Goal: Find contact information: Find contact information

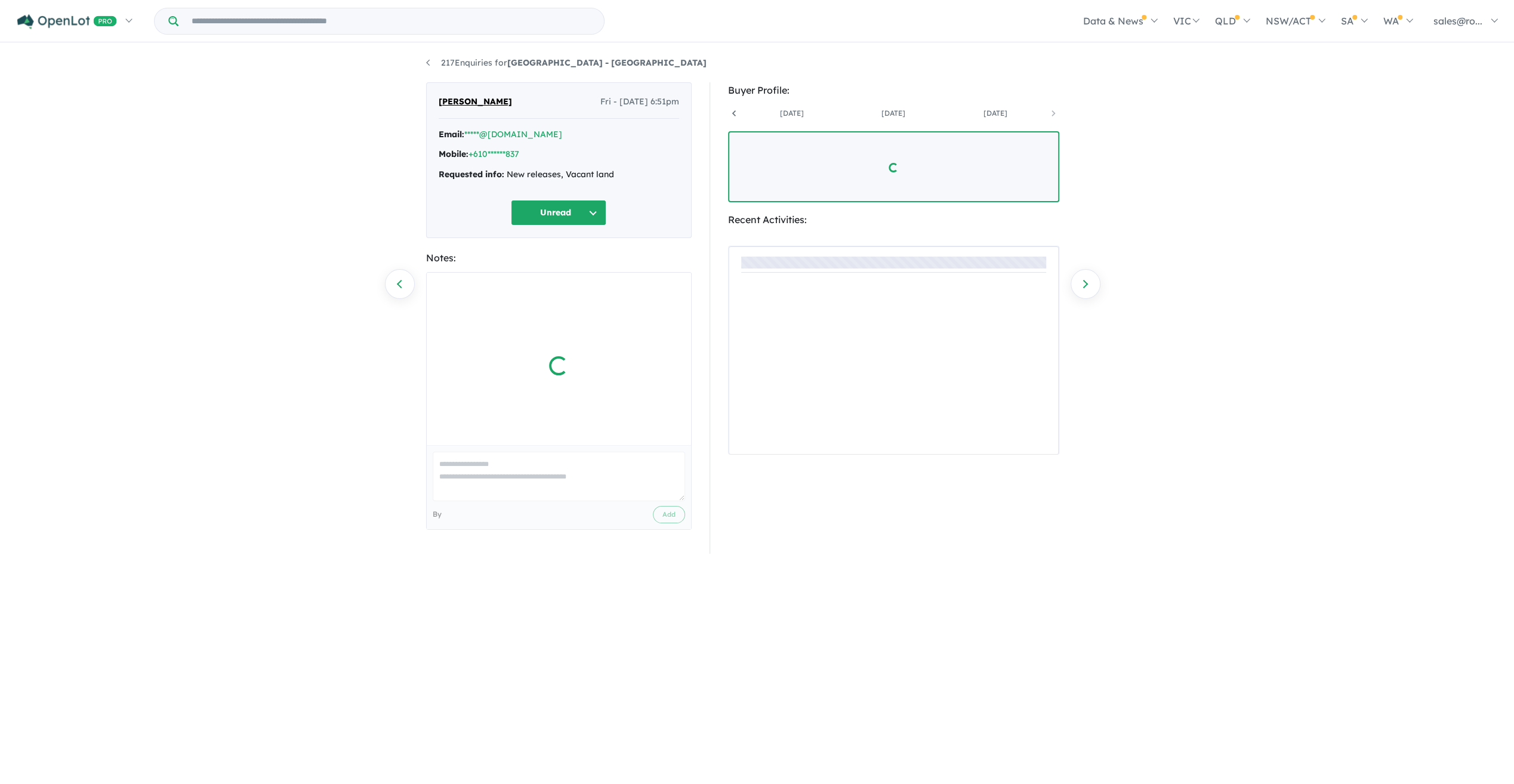
scroll to position [0, 190]
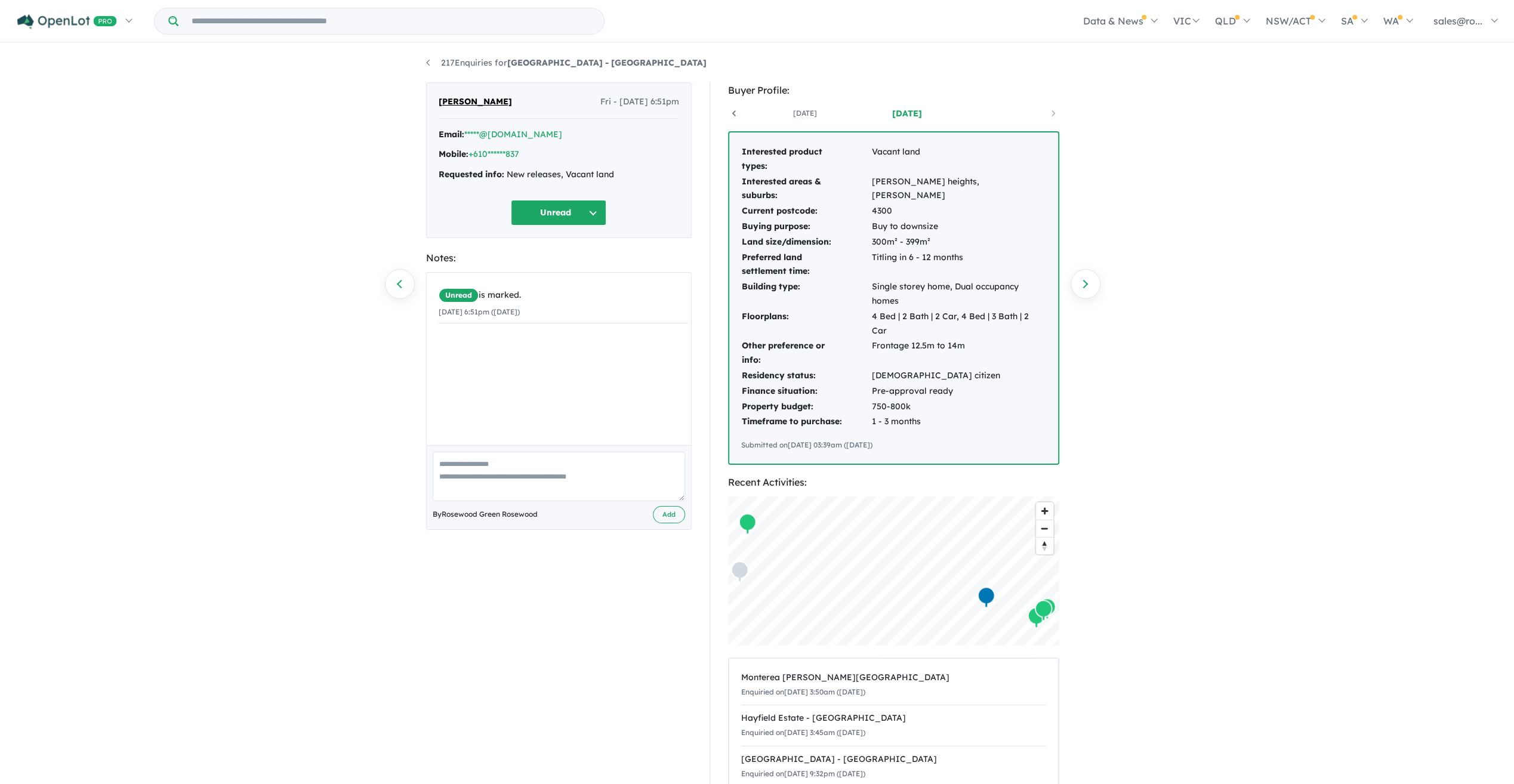
click at [428, 57] on li "217 Enquiries for [GEOGRAPHIC_DATA] - [GEOGRAPHIC_DATA]" at bounding box center [566, 63] width 281 height 14
click at [532, 64] on strong "[GEOGRAPHIC_DATA] - [GEOGRAPHIC_DATA]" at bounding box center [606, 62] width 199 height 10
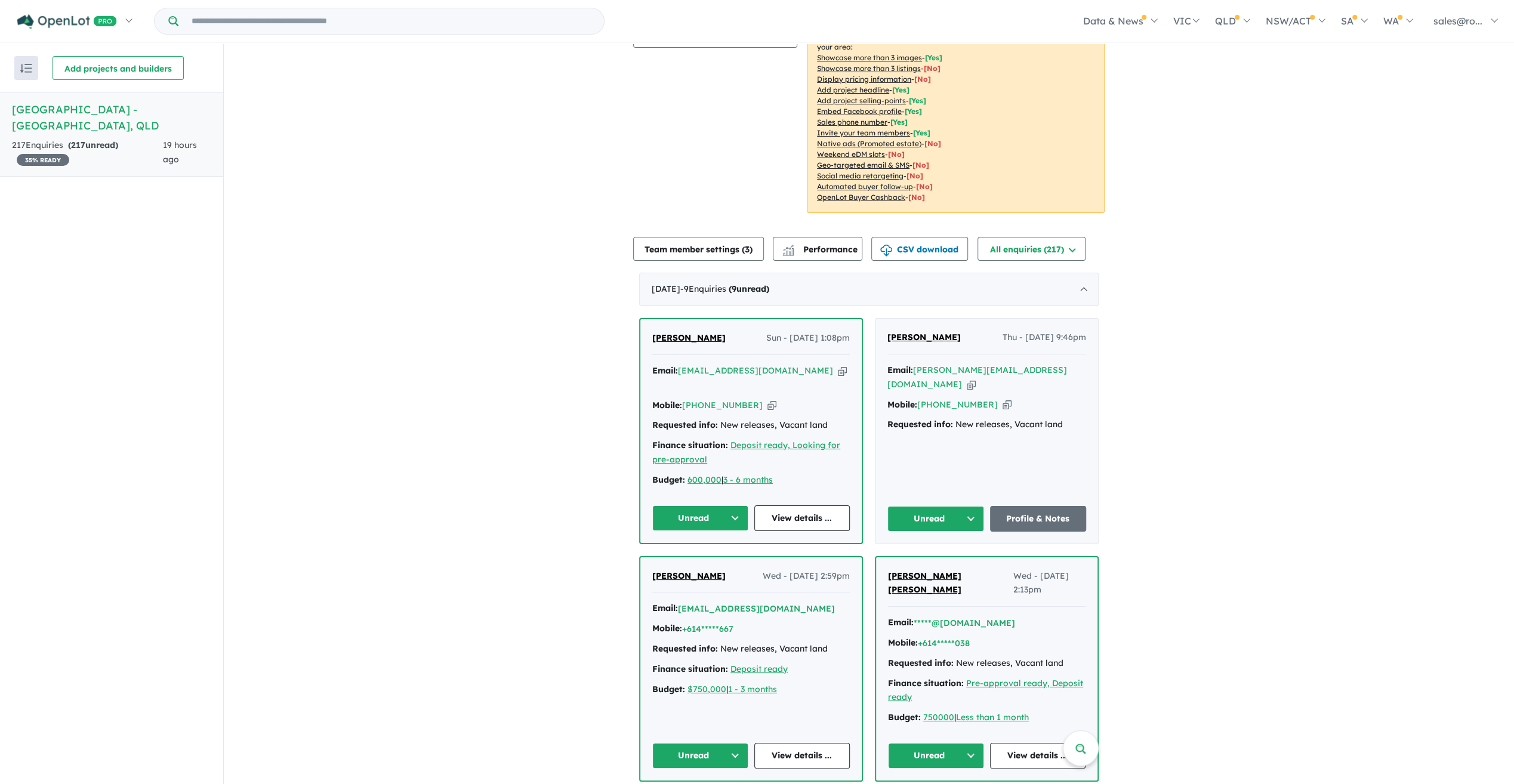
scroll to position [245, 0]
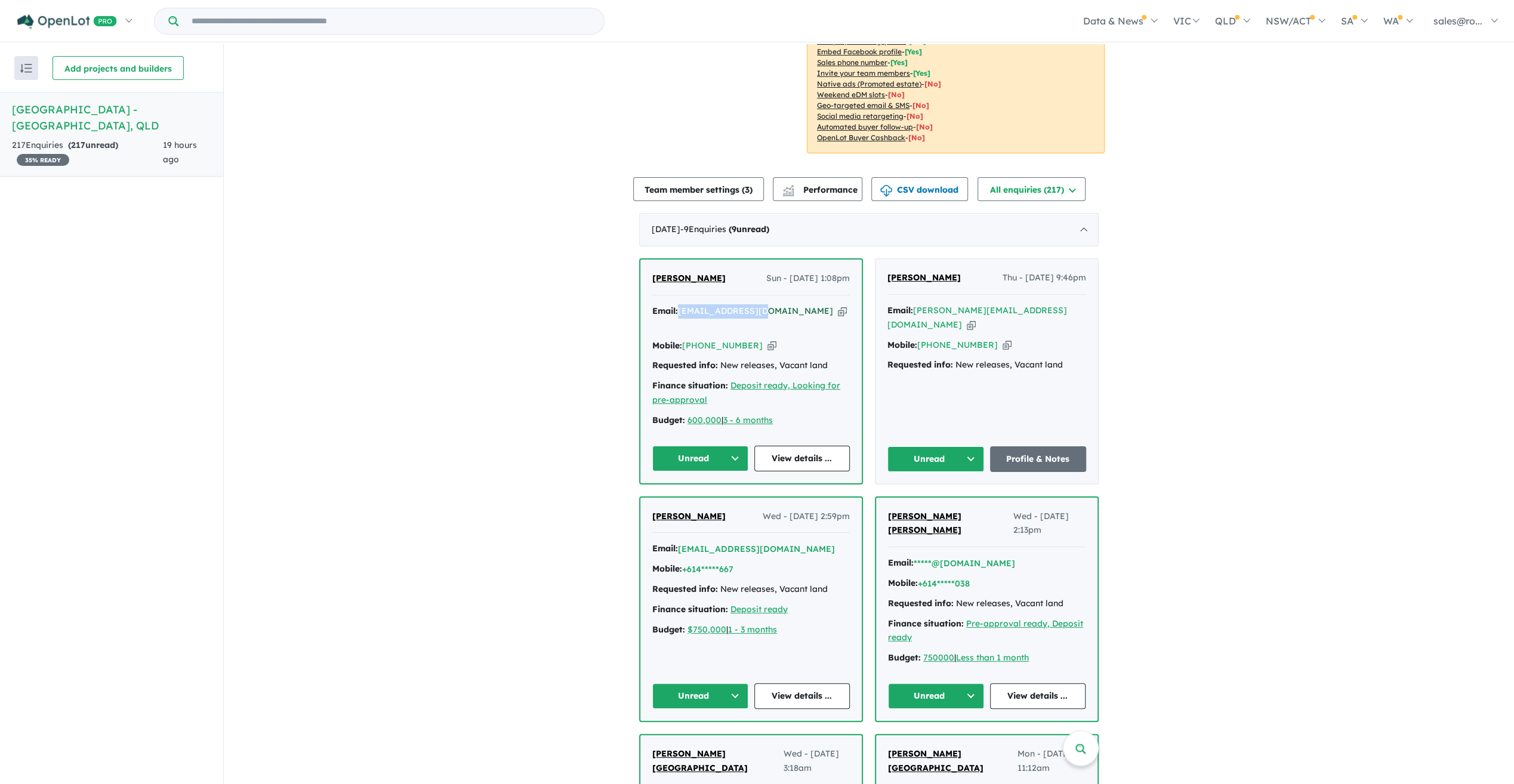
drag, startPoint x: 767, startPoint y: 293, endPoint x: 678, endPoint y: 293, distance: 89.0
click at [678, 304] on div "Email: [EMAIL_ADDRESS][DOMAIN_NAME] Copied!" at bounding box center [751, 318] width 197 height 28
copy a%20Rosewood%20Green%20Estate%20-%20Rosewood"] "[EMAIL_ADDRESS][DOMAIN_NAME]"
drag, startPoint x: 748, startPoint y: 315, endPoint x: 681, endPoint y: 315, distance: 67.0
click at [681, 339] on div "Mobile: [PHONE_NUMBER] Copied!" at bounding box center [751, 345] width 197 height 14
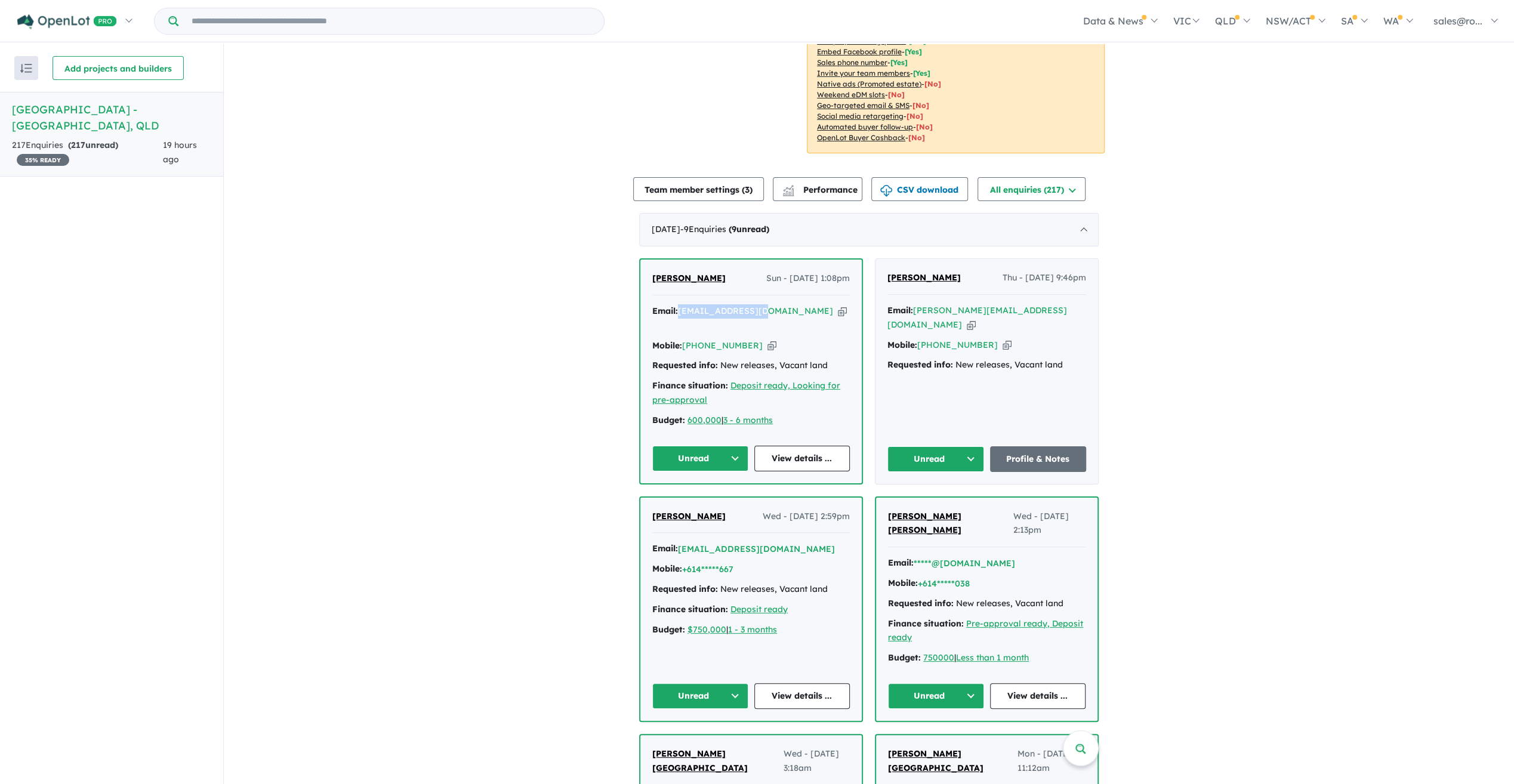
copy link "[PHONE_NUMBER]"
drag, startPoint x: 1034, startPoint y: 295, endPoint x: 912, endPoint y: 294, distance: 122.0
click at [912, 303] on div "Email: [PERSON_NAME][EMAIL_ADDRESS][DOMAIN_NAME] Copied!" at bounding box center [987, 318] width 199 height 28
copy a%20Rosewood%20Green%20Estate%20-%20Rosewood"] "[PERSON_NAME][EMAIL_ADDRESS][DOMAIN_NAME]"
drag, startPoint x: 981, startPoint y: 312, endPoint x: 917, endPoint y: 310, distance: 64.0
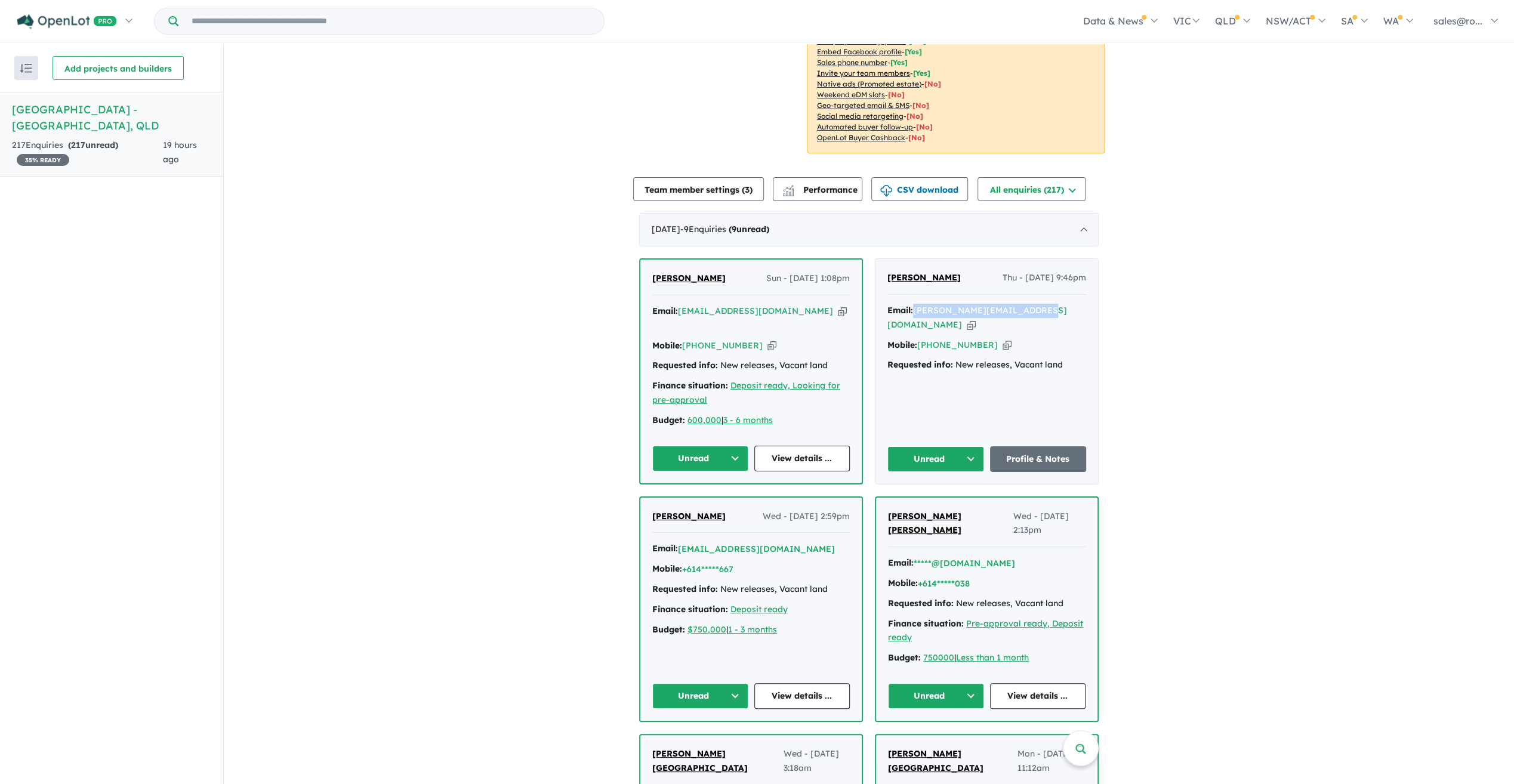
click at [917, 338] on div "Mobile: [PHONE_NUMBER] Copied!" at bounding box center [987, 345] width 199 height 14
copy link "[PHONE_NUMBER]"
